Goal: Task Accomplishment & Management: Use online tool/utility

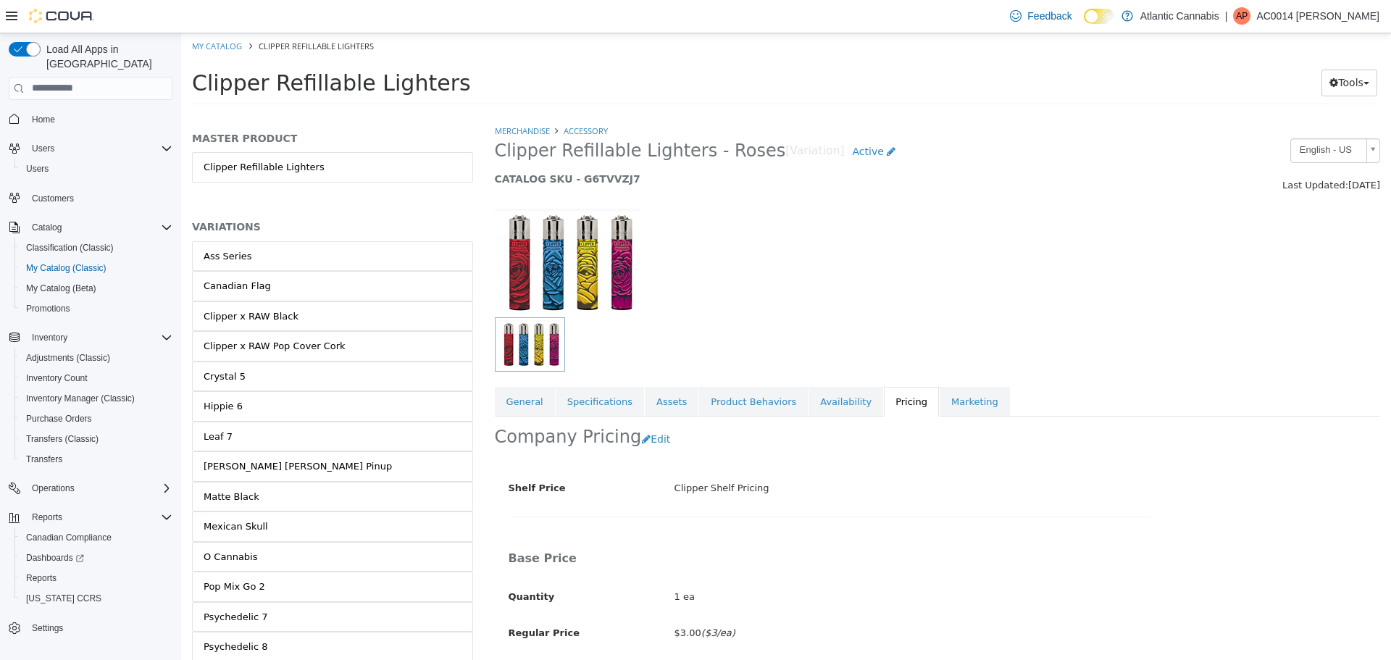
scroll to position [312, 0]
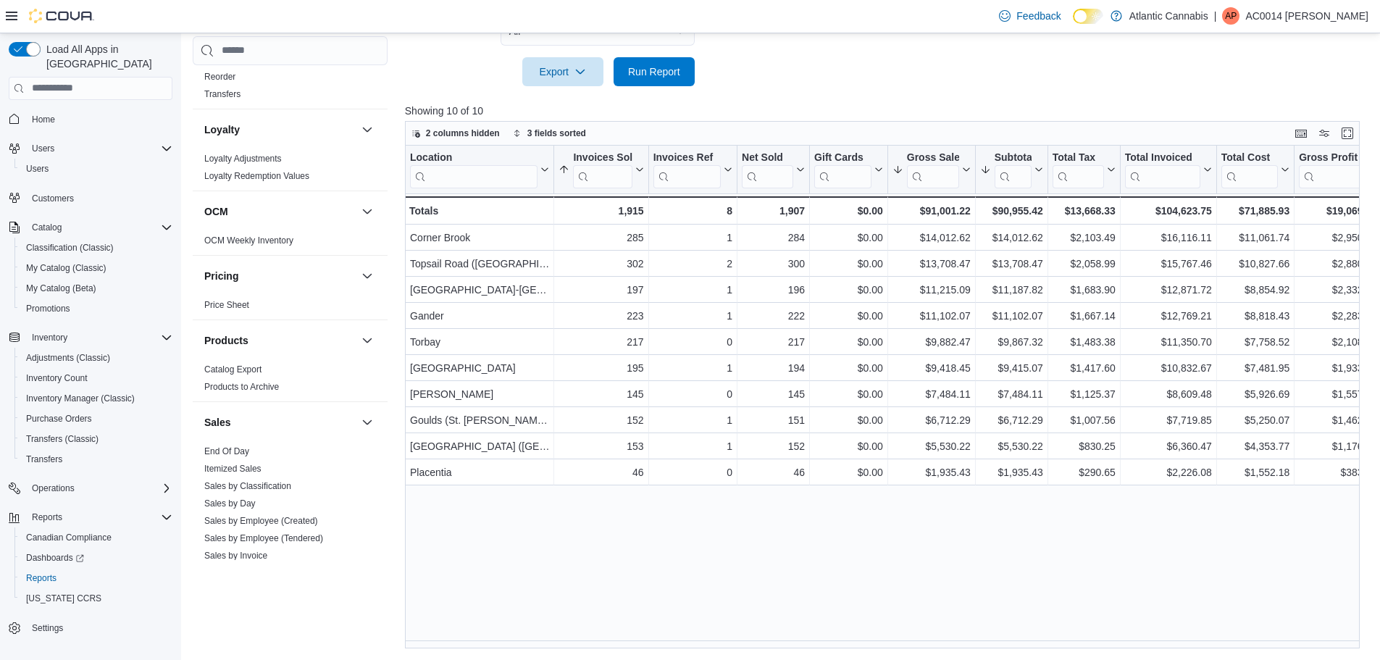
scroll to position [757, 0]
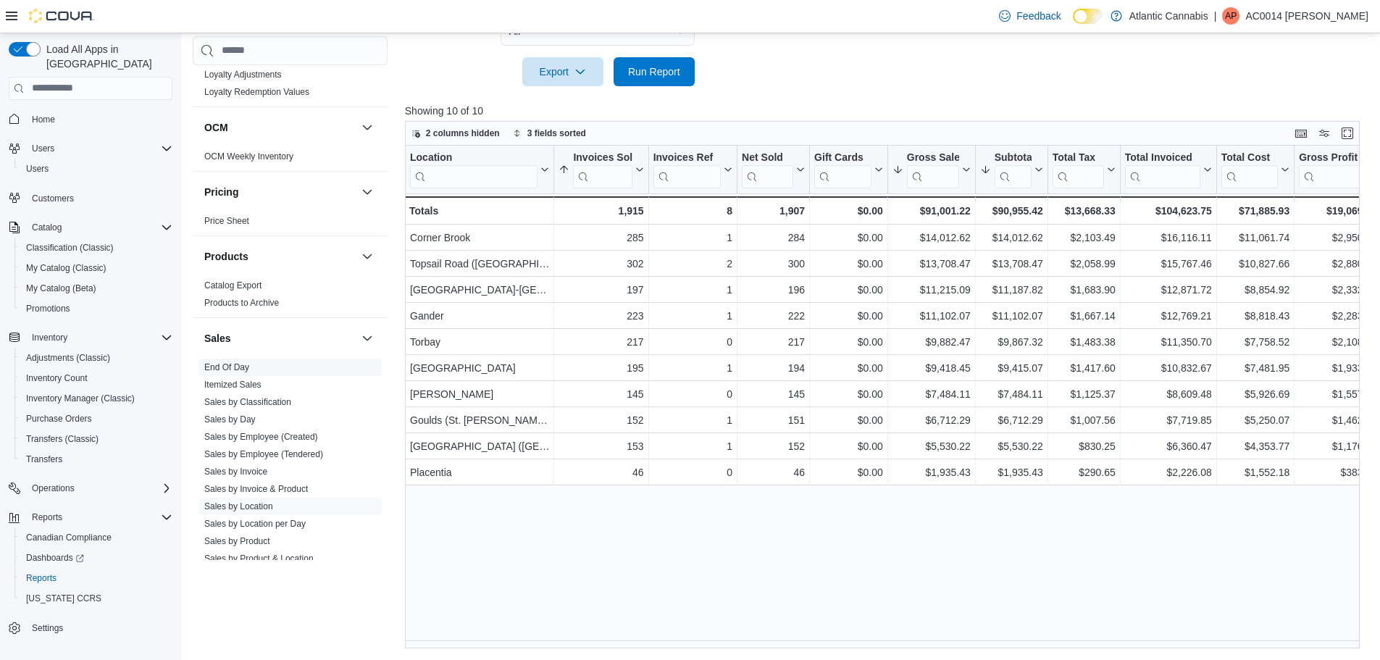
click at [230, 365] on link "End Of Day" at bounding box center [226, 367] width 45 height 10
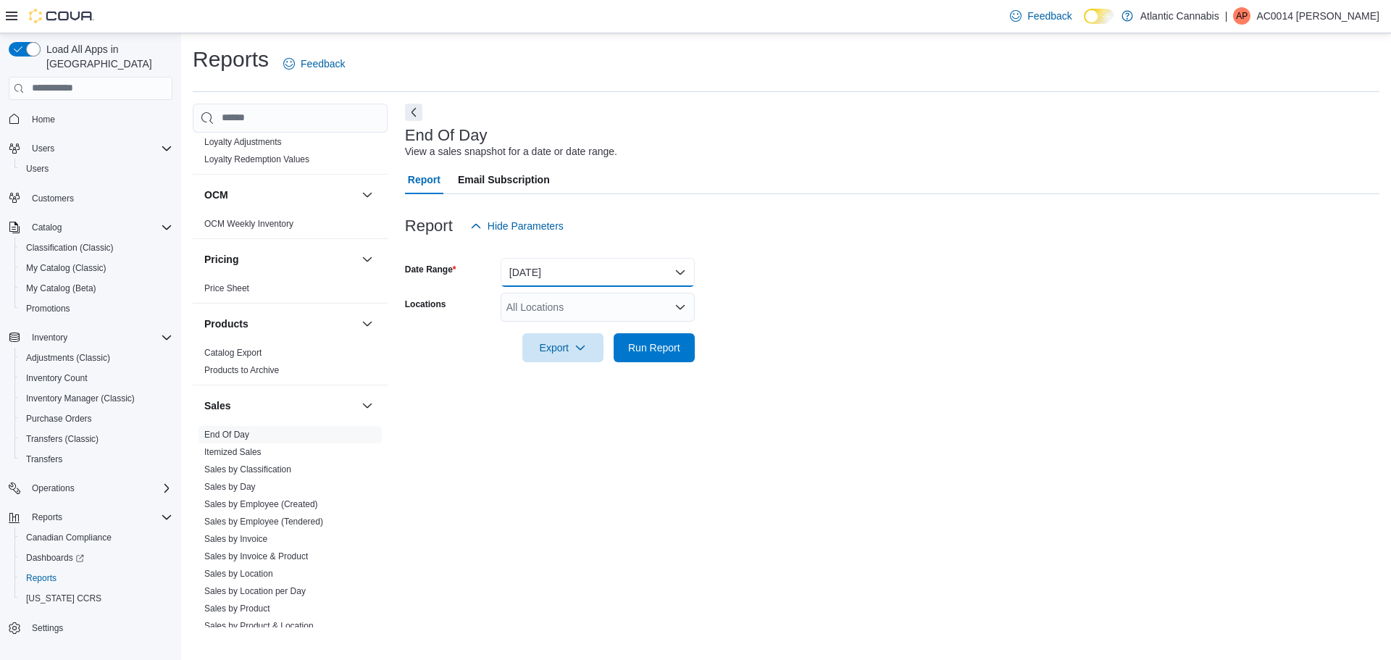
click at [606, 276] on button "[DATE]" at bounding box center [598, 272] width 194 height 29
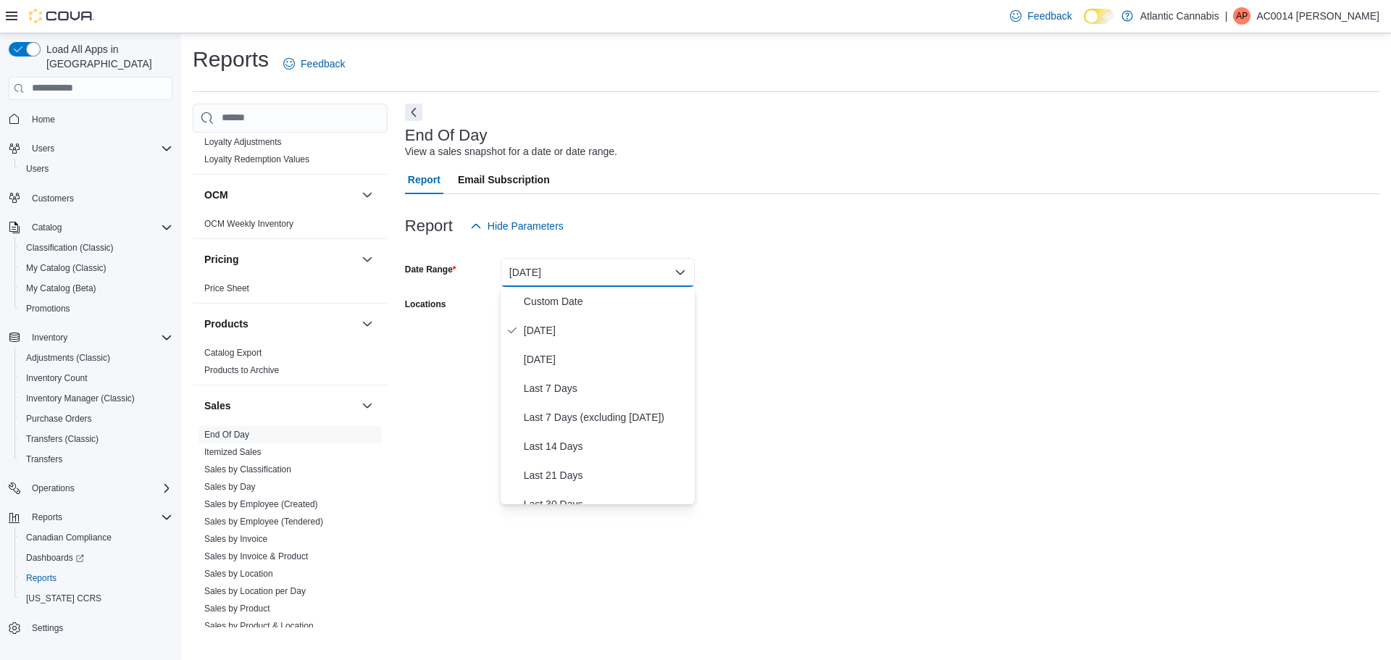
click at [763, 327] on div at bounding box center [892, 328] width 974 height 12
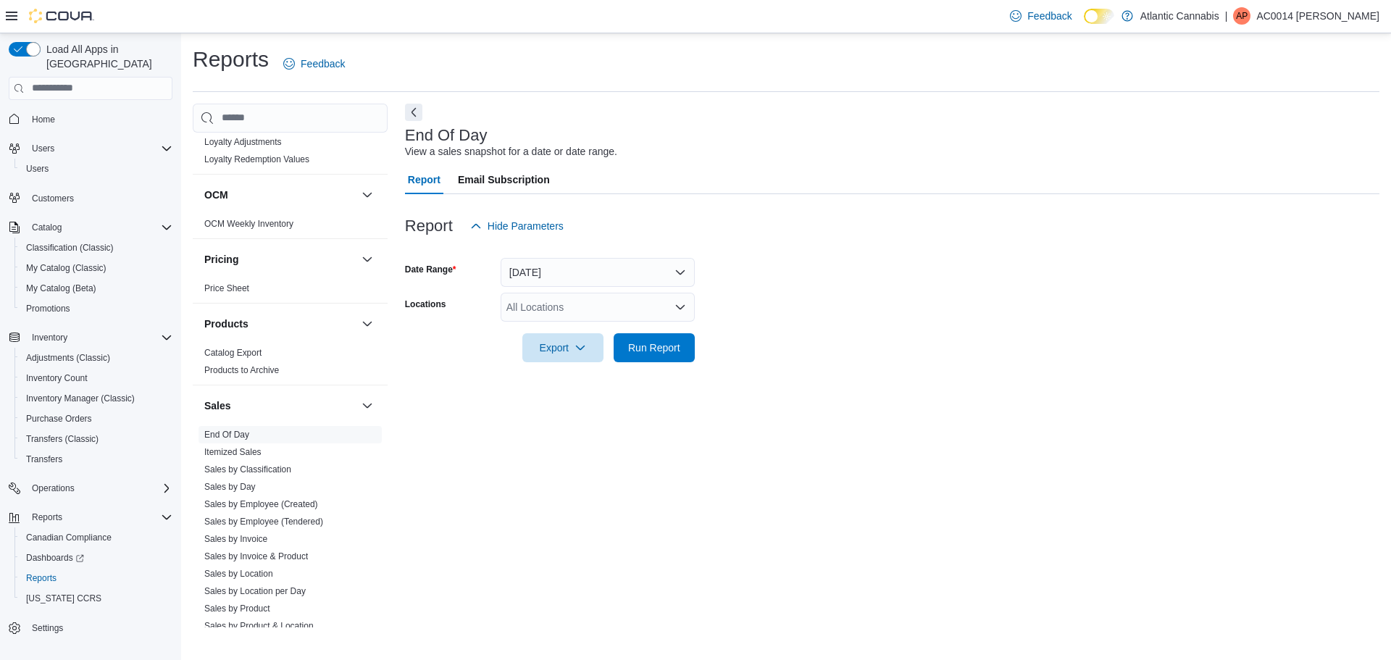
click at [630, 325] on div at bounding box center [892, 328] width 974 height 12
click at [630, 314] on div "All Locations" at bounding box center [598, 307] width 194 height 29
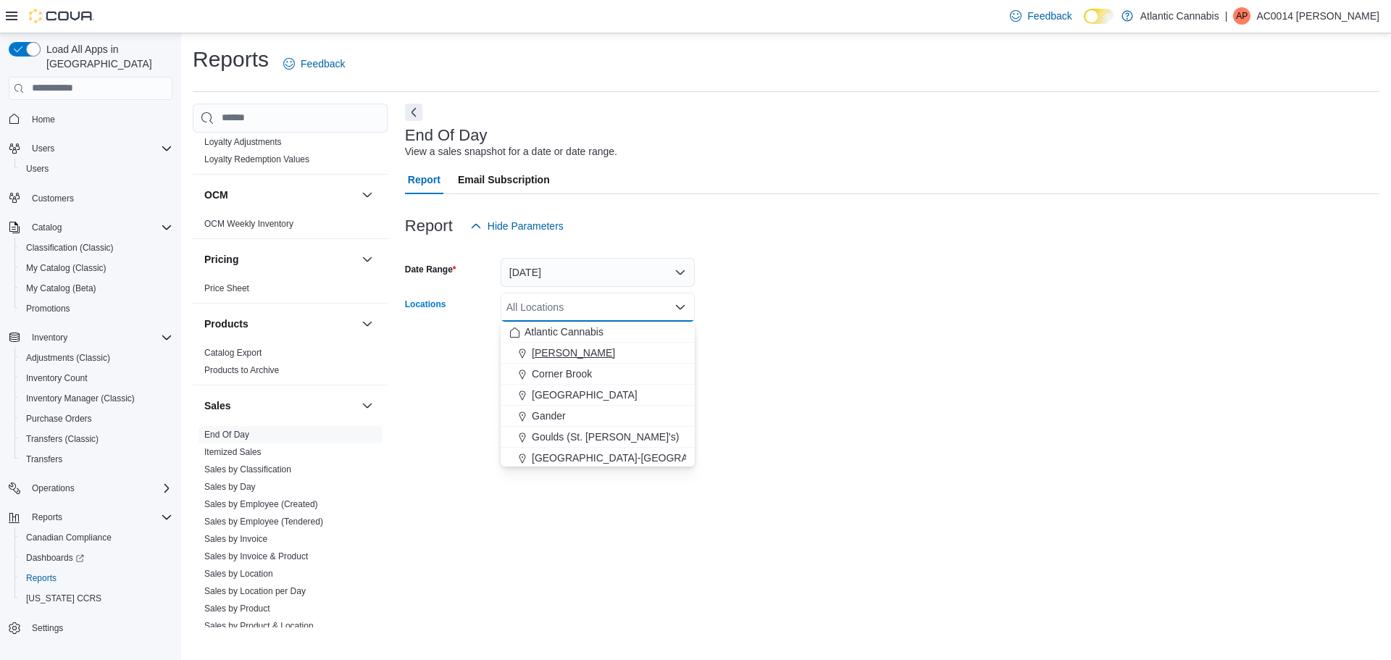
click at [572, 359] on span "[PERSON_NAME]" at bounding box center [573, 353] width 83 height 14
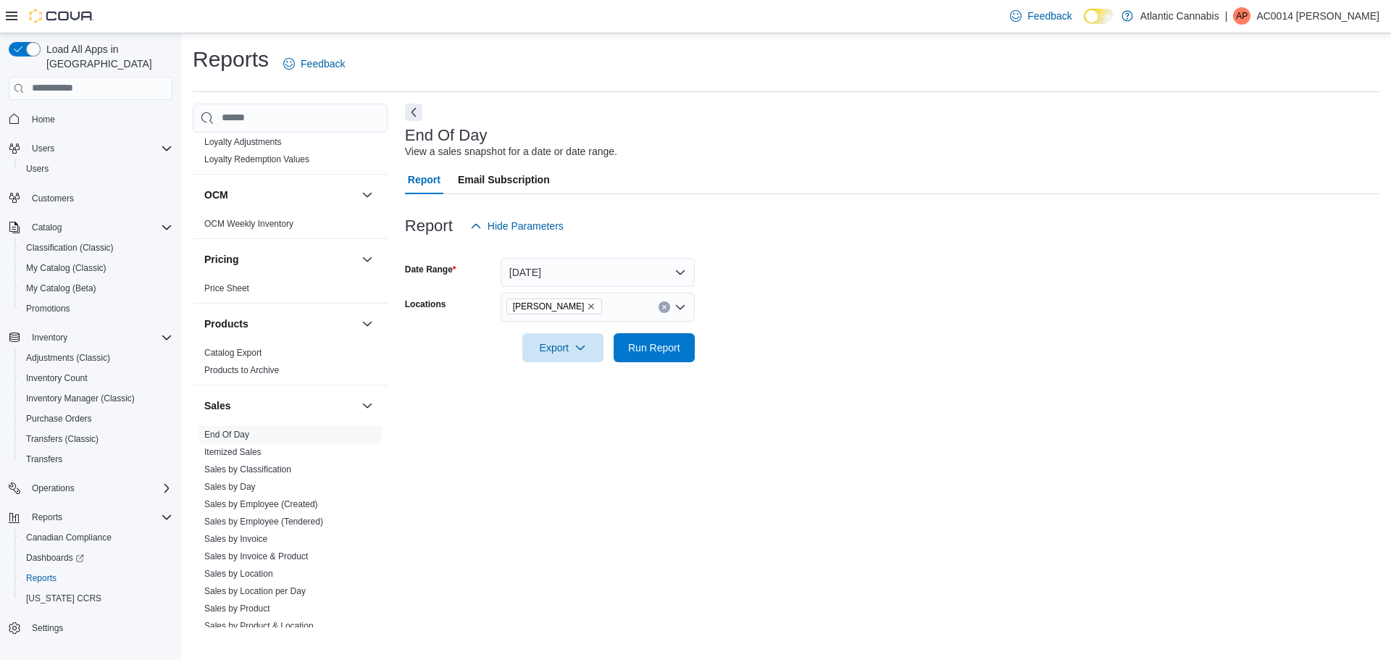
click at [837, 356] on form "Date Range [DATE] Locations Bay [PERSON_NAME] Export Run Report" at bounding box center [892, 302] width 974 height 122
click at [662, 347] on span "Run Report" at bounding box center [654, 347] width 52 height 14
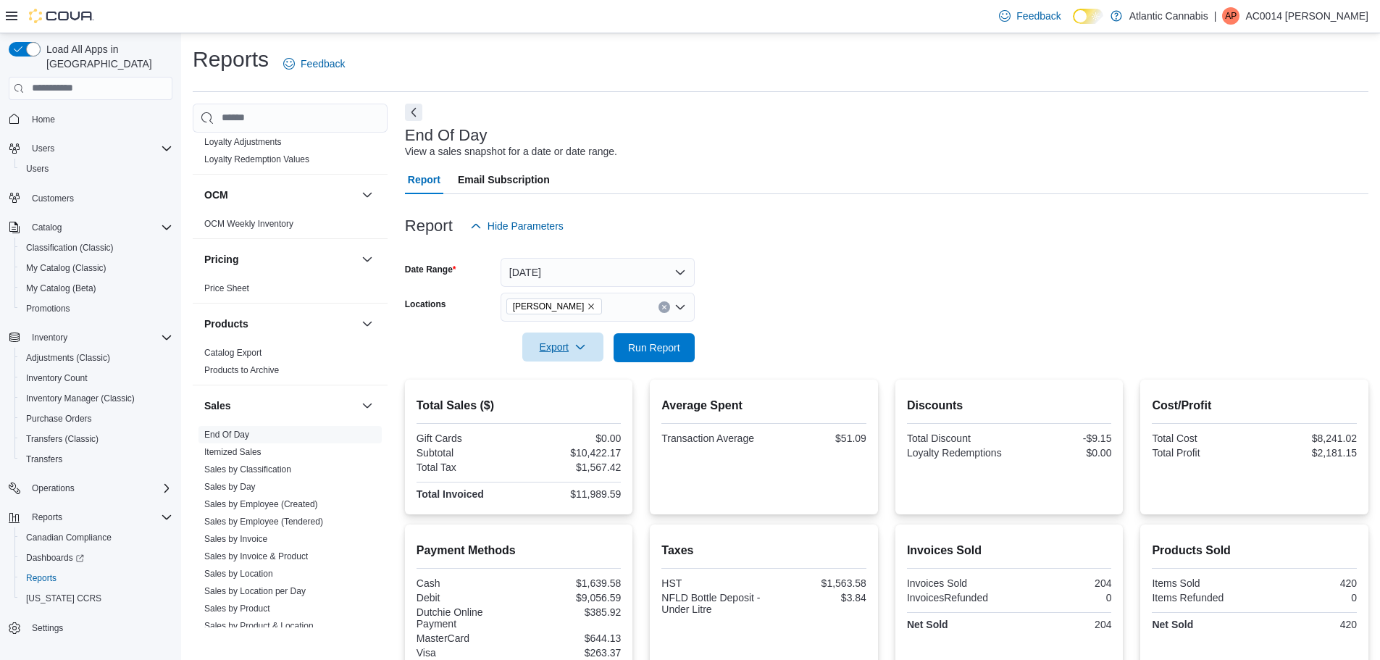
click at [569, 343] on span "Export" at bounding box center [563, 347] width 64 height 29
click at [580, 401] on span "Export to Pdf" at bounding box center [564, 406] width 65 height 12
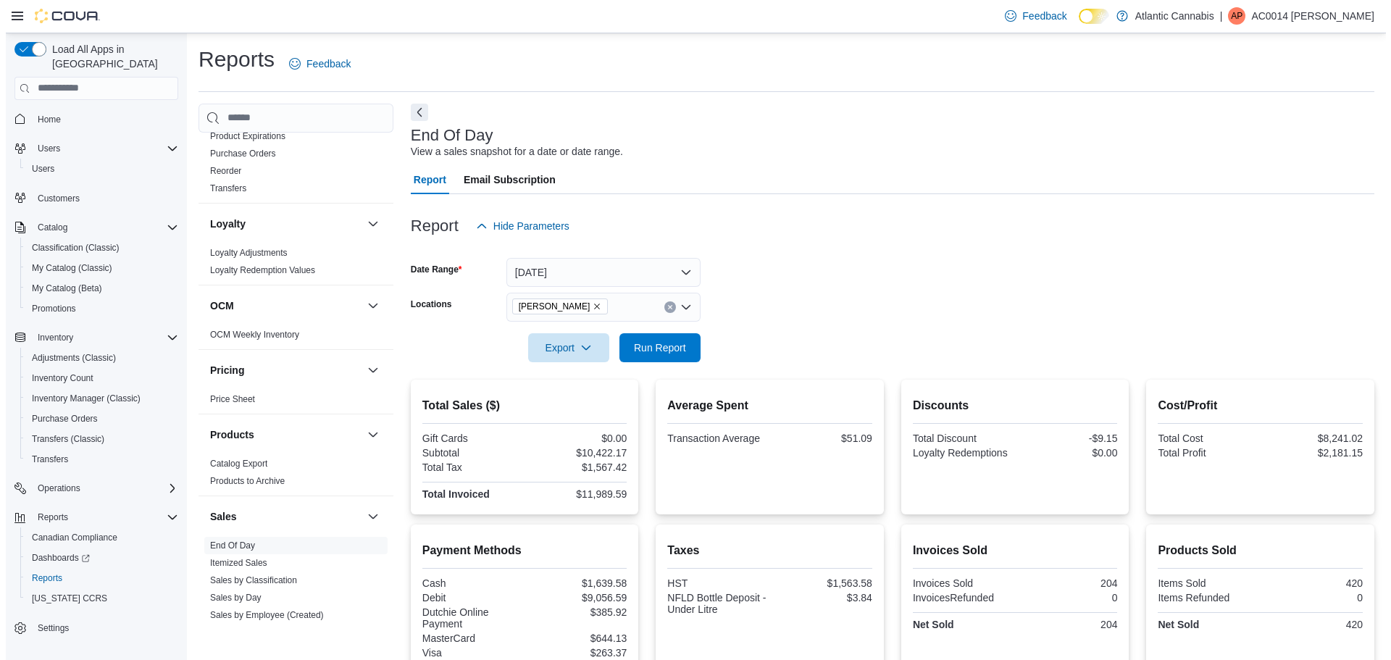
scroll to position [869, 0]
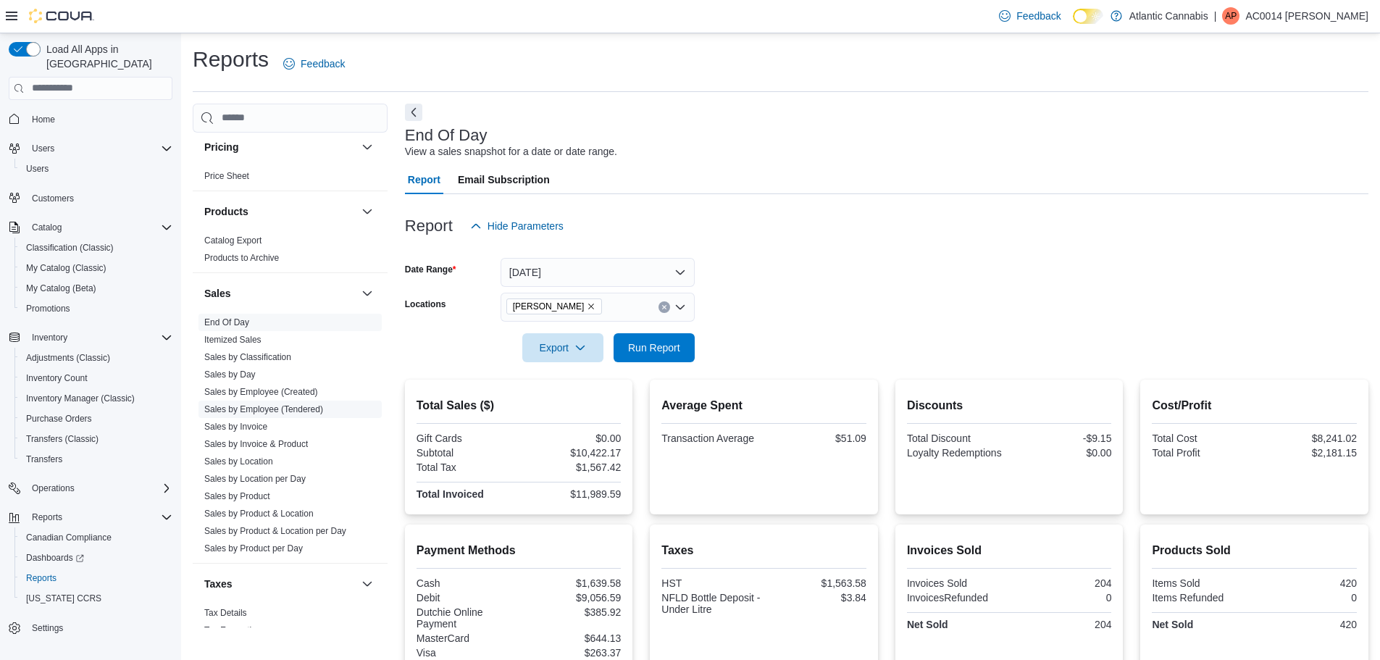
click at [269, 406] on link "Sales by Employee (Tendered)" at bounding box center [263, 409] width 119 height 10
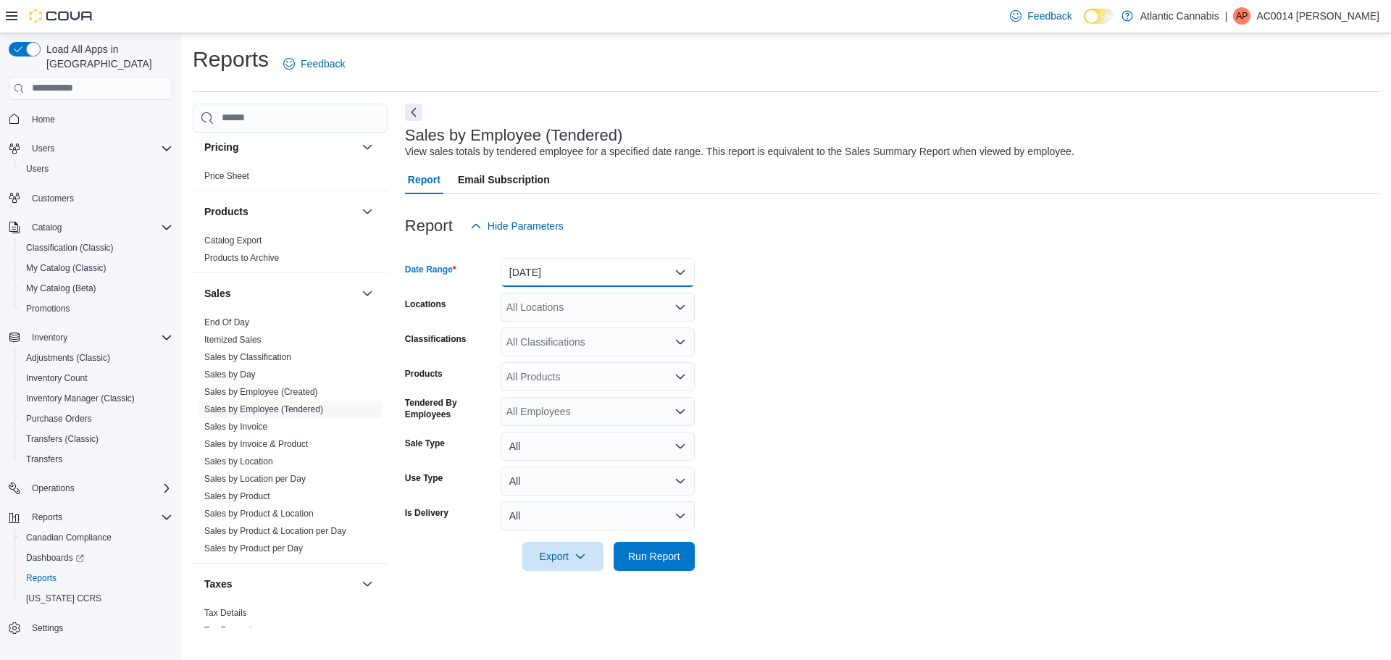
click at [535, 279] on button "[DATE]" at bounding box center [598, 272] width 194 height 29
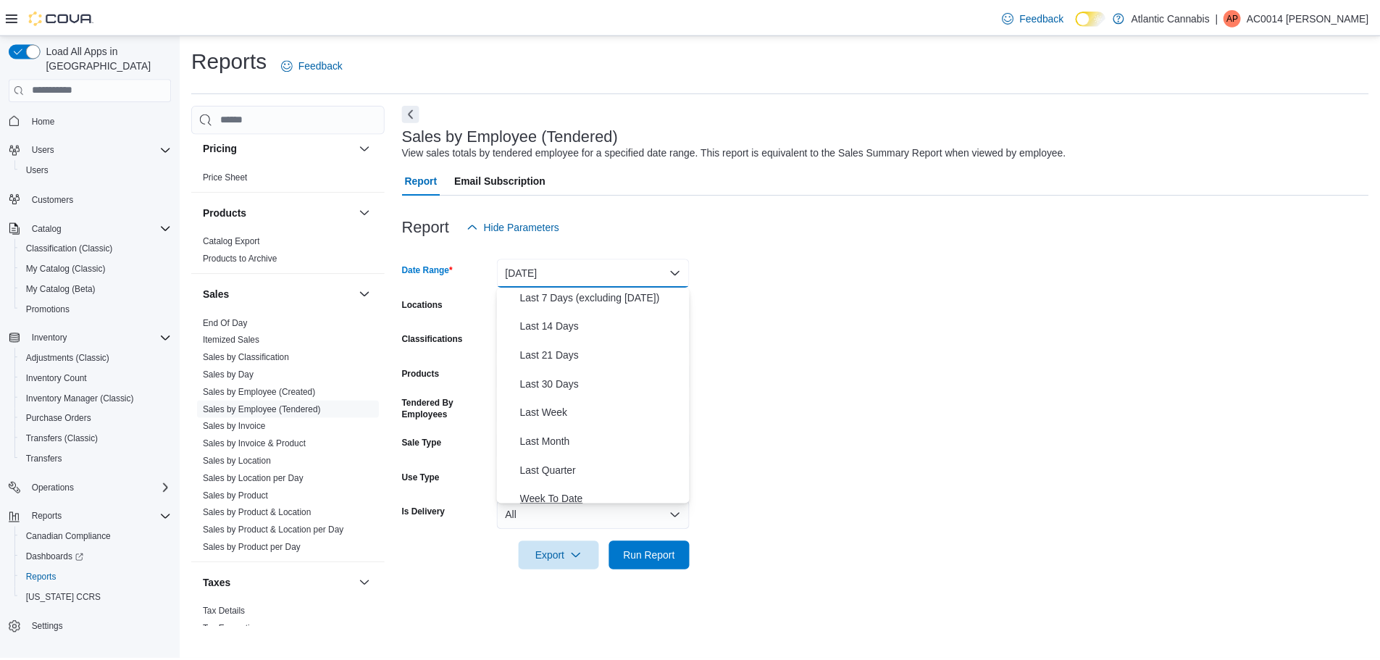
scroll to position [217, 0]
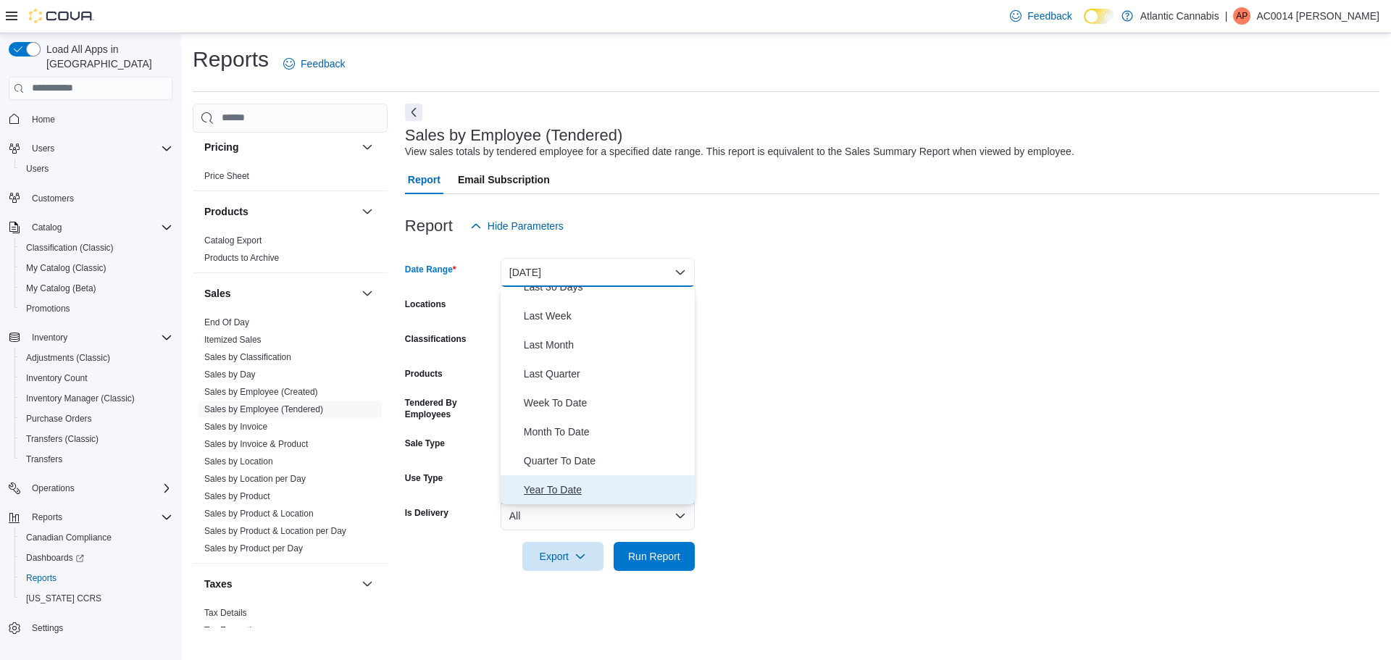
click at [555, 497] on span "Year To Date" at bounding box center [606, 489] width 165 height 17
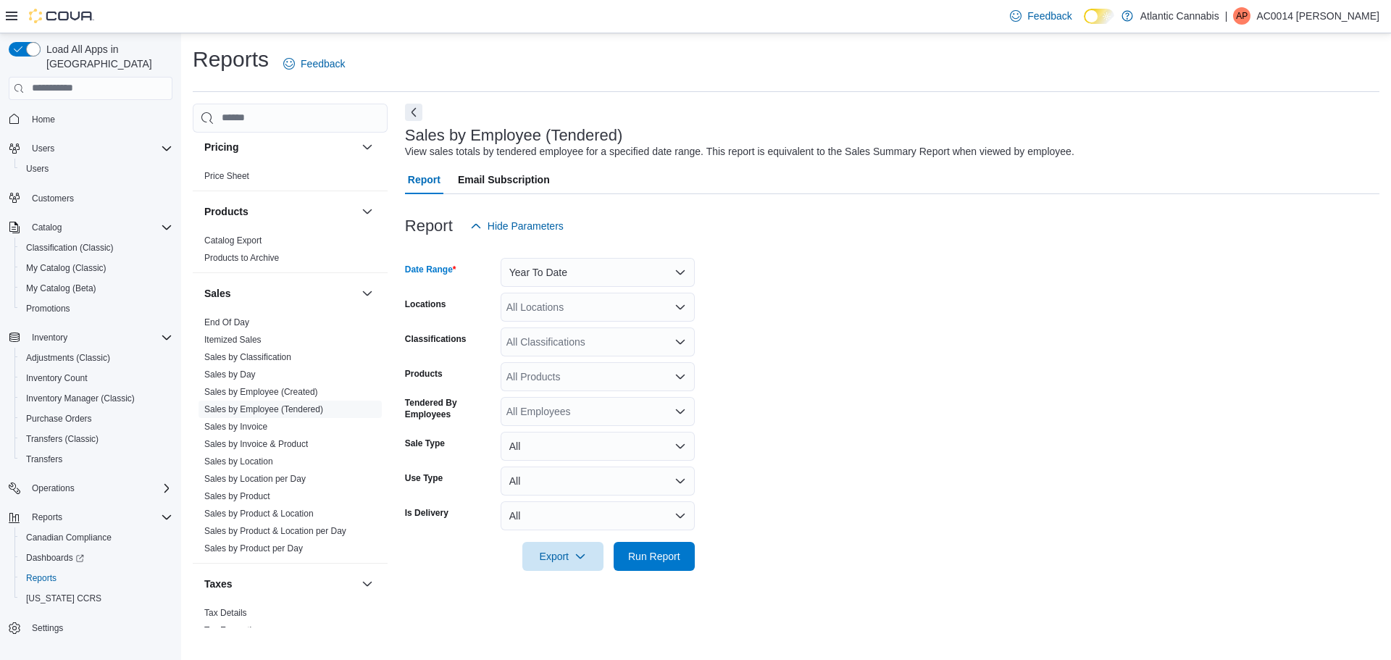
click at [651, 315] on div "All Locations" at bounding box center [598, 307] width 194 height 29
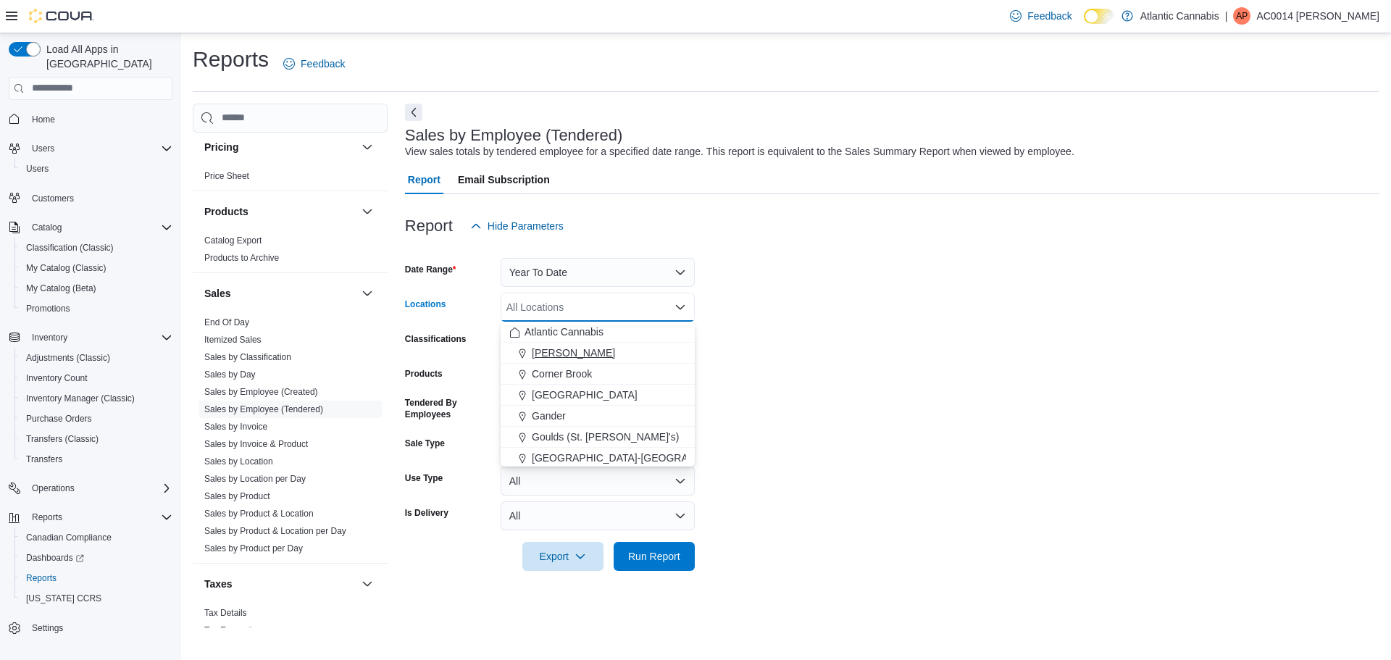
click at [597, 345] on button "[PERSON_NAME]" at bounding box center [598, 353] width 194 height 21
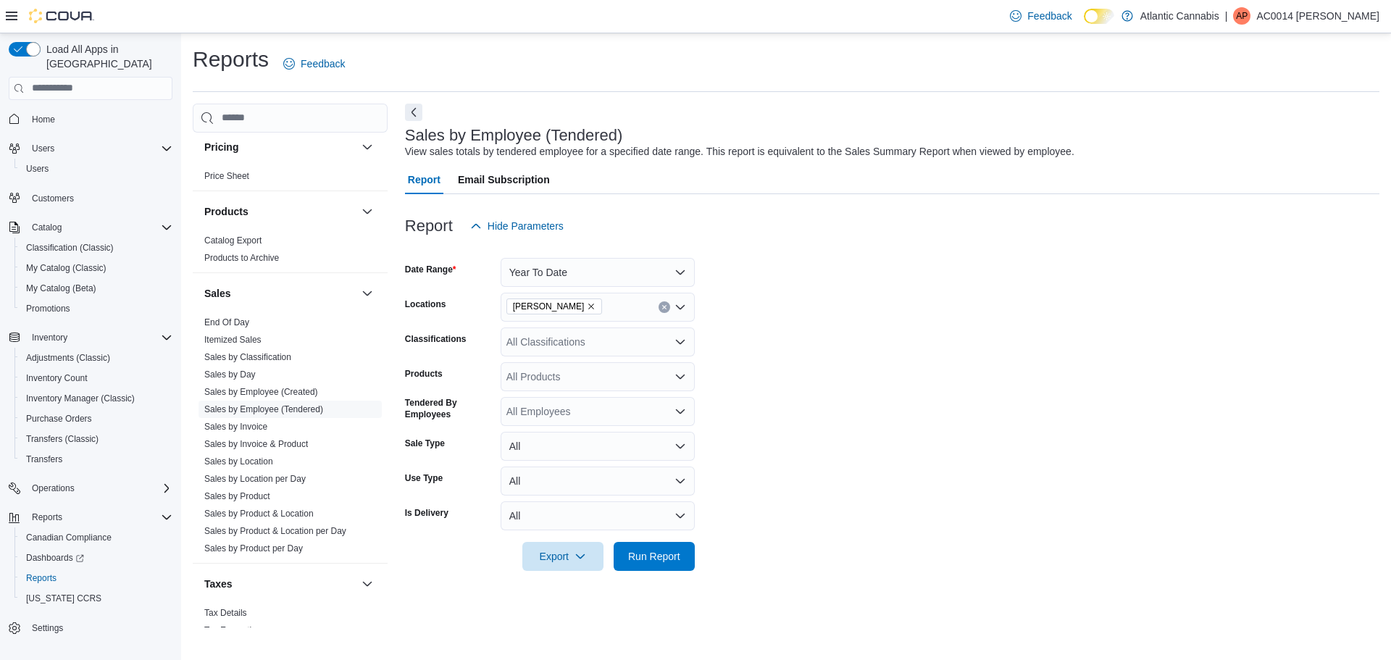
click at [978, 355] on form "Date Range Year To Date Locations Bay [PERSON_NAME] Classifications All Classif…" at bounding box center [892, 406] width 974 height 330
click at [640, 548] on span "Run Report" at bounding box center [654, 555] width 64 height 29
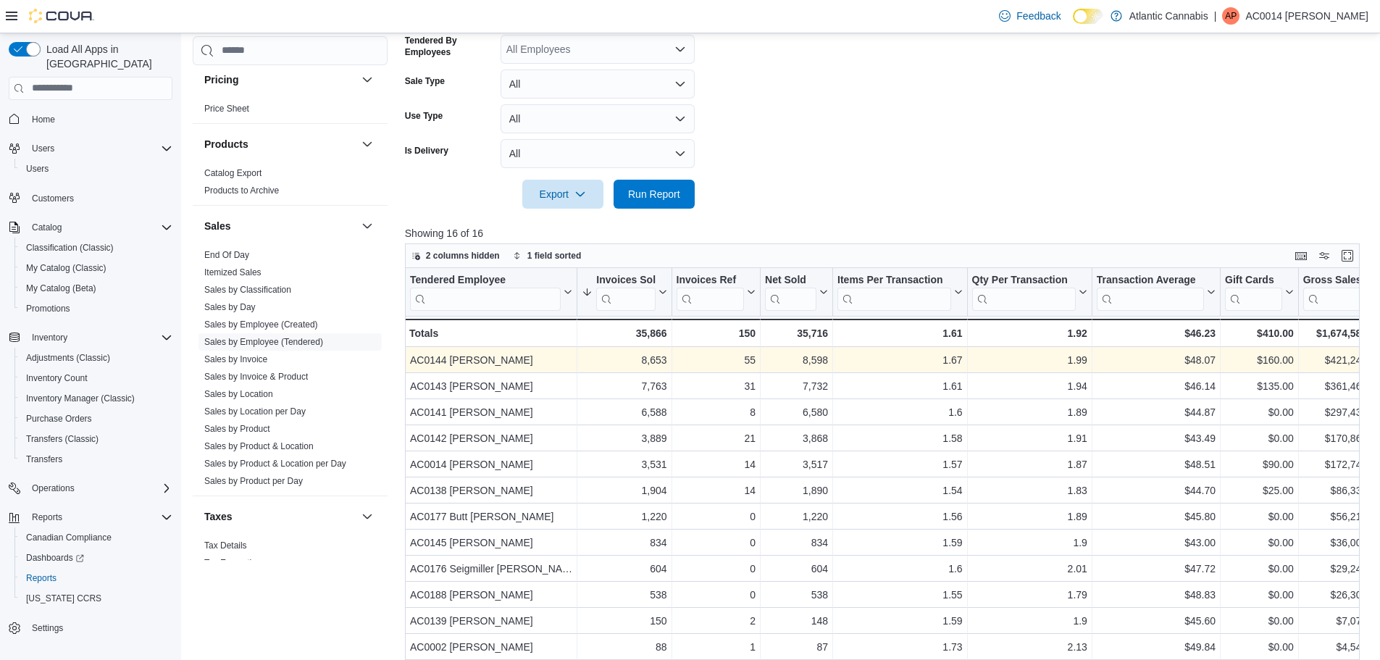
scroll to position [435, 0]
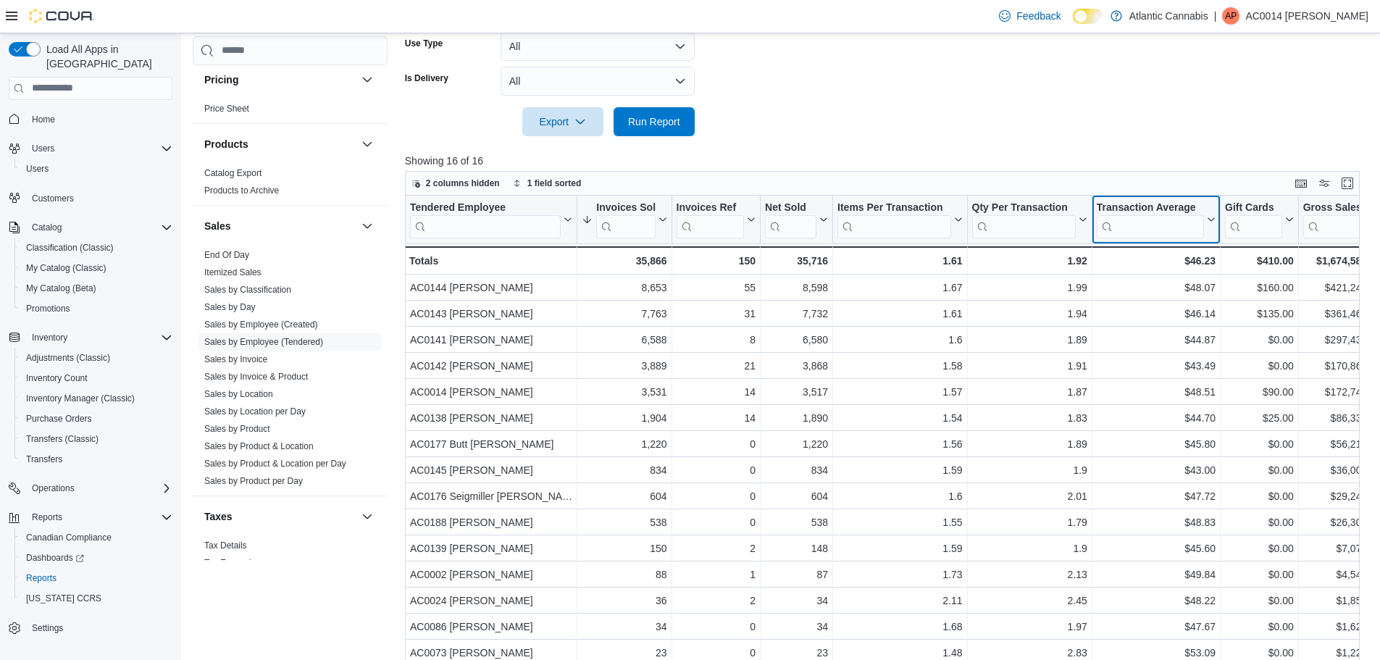
click at [1211, 218] on icon at bounding box center [1210, 219] width 12 height 9
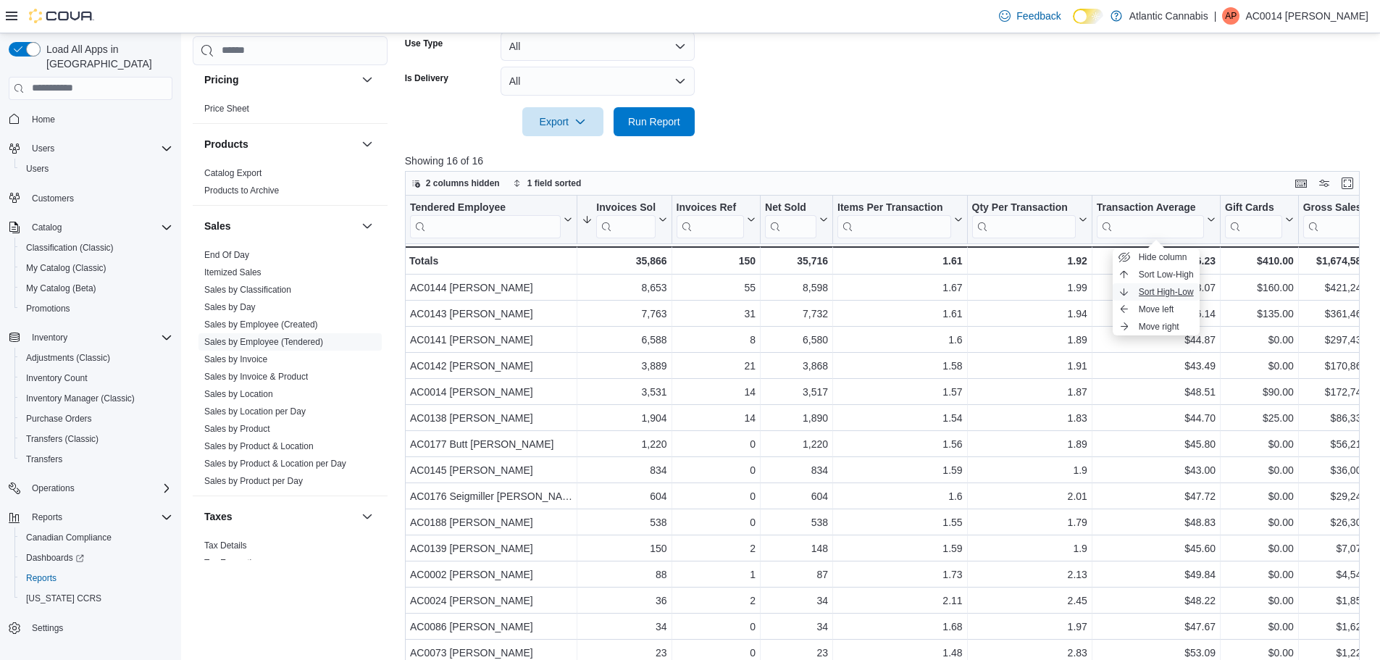
click at [1176, 290] on span "Sort High-Low" at bounding box center [1166, 292] width 55 height 12
